Goal: Navigation & Orientation: Go to known website

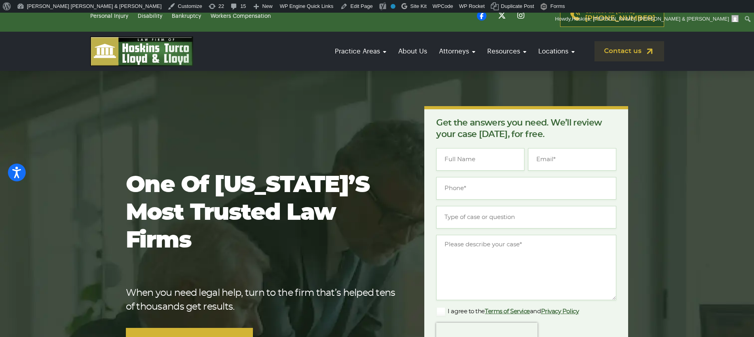
scroll to position [13, 0]
